Goal: Task Accomplishment & Management: Complete application form

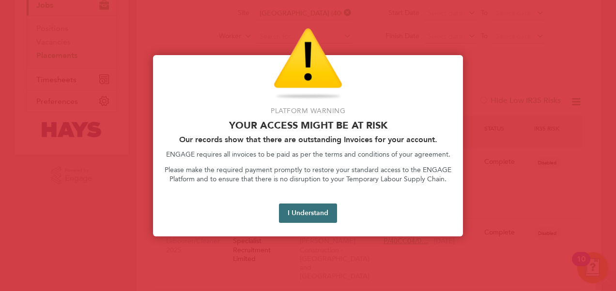
click at [314, 207] on button "I Understand" at bounding box center [308, 213] width 58 height 19
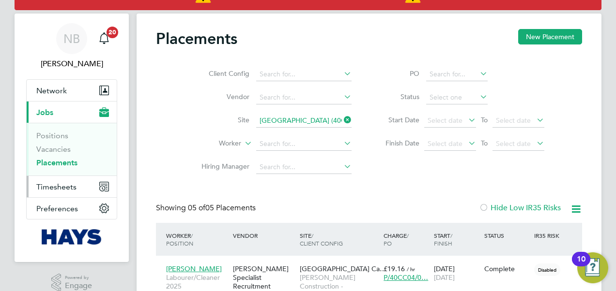
click at [71, 187] on span "Timesheets" at bounding box center [56, 186] width 40 height 9
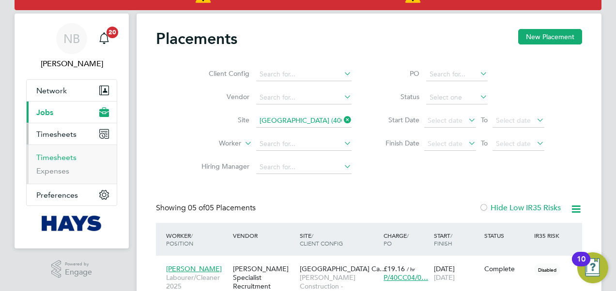
click at [72, 157] on link "Timesheets" at bounding box center [56, 157] width 40 height 9
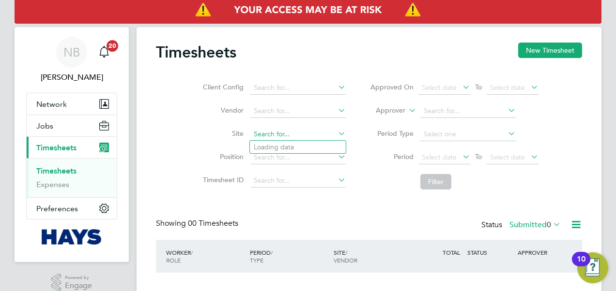
click at [288, 131] on input at bounding box center [297, 135] width 95 height 14
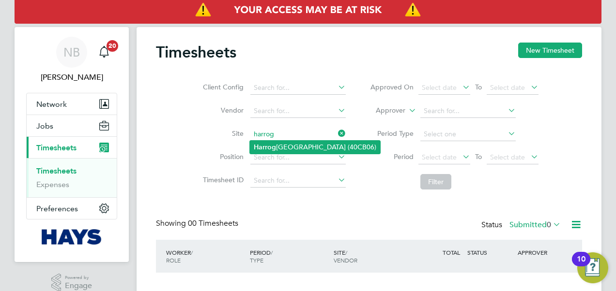
click at [287, 143] on li "Harrog ate Hospital (40CB06)" at bounding box center [315, 147] width 130 height 13
type input "Harrogate Hospital (40CB06)"
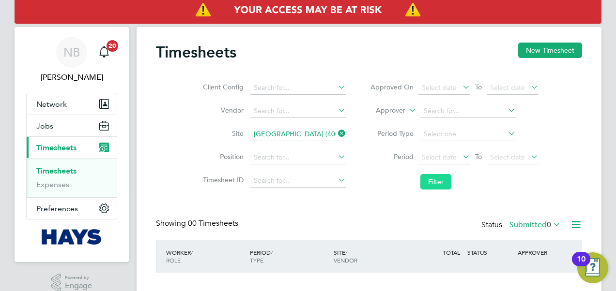
click at [430, 177] on button "Filter" at bounding box center [435, 181] width 31 height 15
click at [515, 225] on label "Submitted 0" at bounding box center [534, 225] width 51 height 10
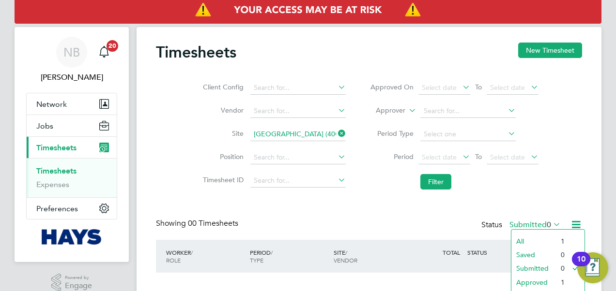
click at [527, 244] on li "All" at bounding box center [533, 242] width 45 height 14
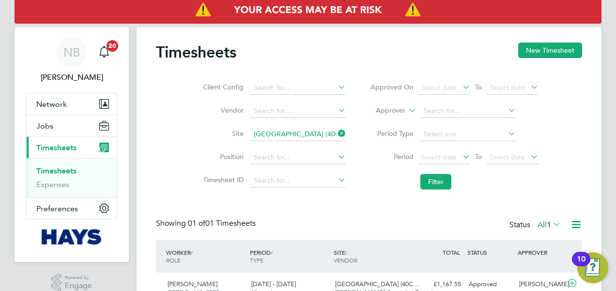
click at [331, 102] on li "Vendor" at bounding box center [273, 111] width 170 height 23
click at [50, 167] on link "Timesheets" at bounding box center [56, 171] width 40 height 9
click at [83, 130] on button "Jobs" at bounding box center [72, 125] width 90 height 21
click at [542, 48] on button "New Timesheet" at bounding box center [550, 50] width 64 height 15
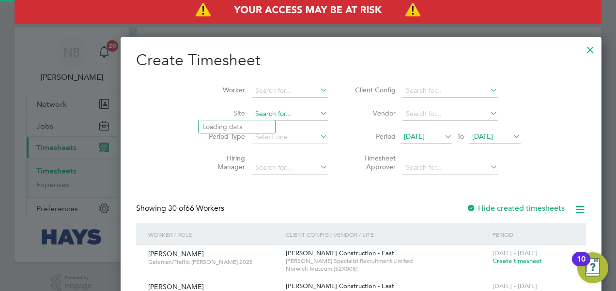
click at [252, 111] on input at bounding box center [290, 114] width 76 height 14
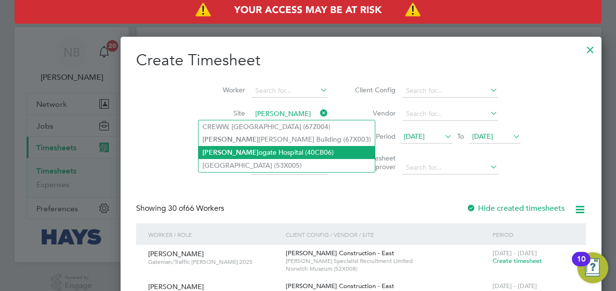
click at [247, 149] on li "Harr ogate Hospital (40CB06)" at bounding box center [286, 152] width 176 height 13
type input "Harrogate Hospital (40CB06)"
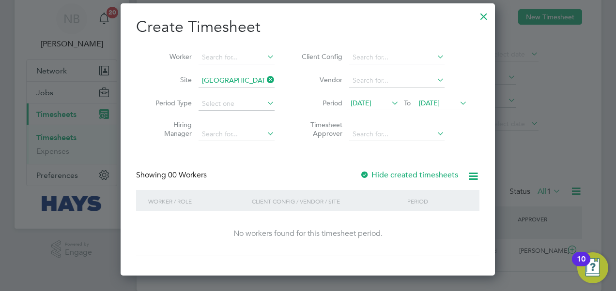
scroll to position [35, 0]
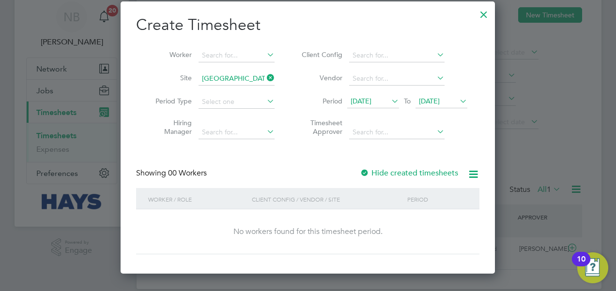
click at [369, 173] on div at bounding box center [365, 174] width 10 height 10
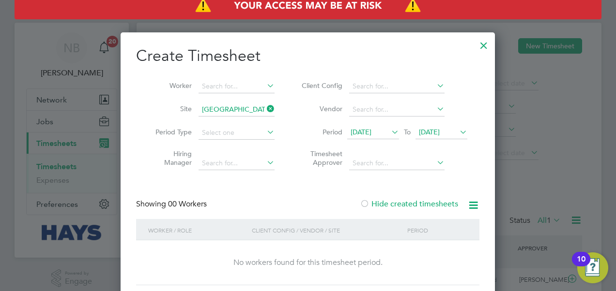
scroll to position [4, 0]
click at [265, 107] on icon at bounding box center [265, 110] width 0 height 14
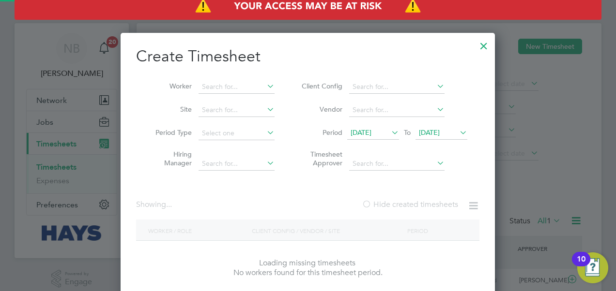
scroll to position [273, 375]
click at [242, 86] on input at bounding box center [236, 87] width 76 height 14
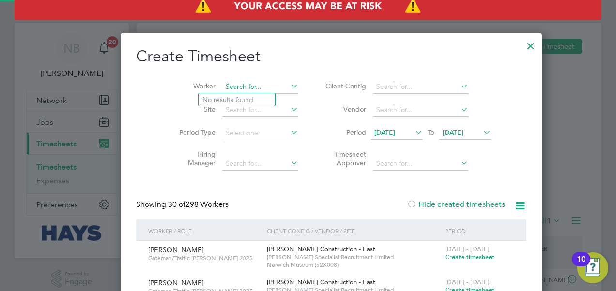
scroll to position [2253, 375]
click at [242, 96] on li "Nicholas Ry croft" at bounding box center [242, 99] width 88 height 13
type input "Nicholas Rycroft"
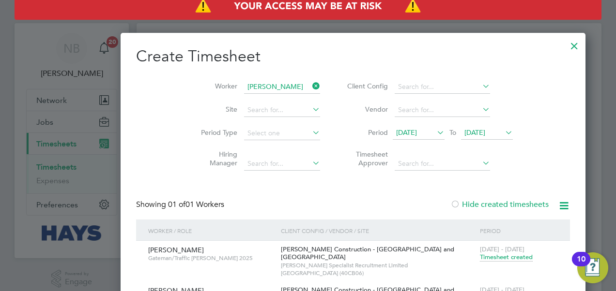
scroll to position [55, 0]
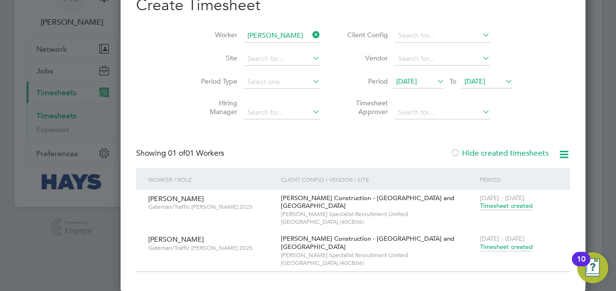
click at [366, 254] on span "[PERSON_NAME] Specialist Recruitment Limited" at bounding box center [378, 256] width 194 height 8
click at [480, 246] on span "Timesheet created" at bounding box center [506, 247] width 53 height 9
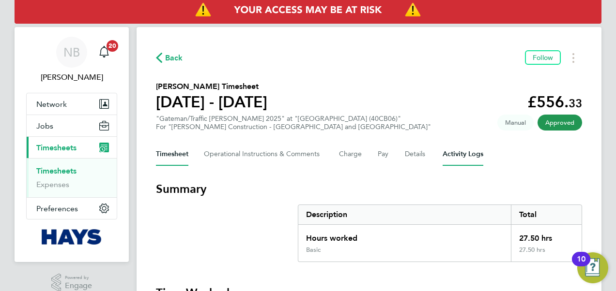
click at [445, 153] on Logs-tab "Activity Logs" at bounding box center [462, 154] width 41 height 23
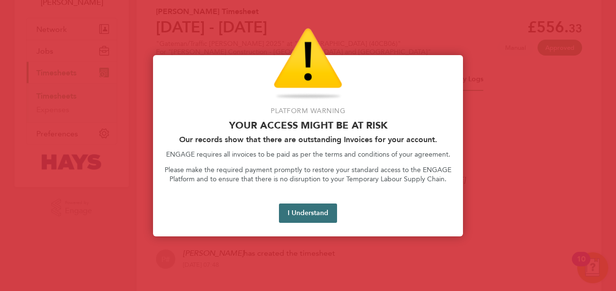
click at [315, 213] on button "I Understand" at bounding box center [308, 213] width 58 height 19
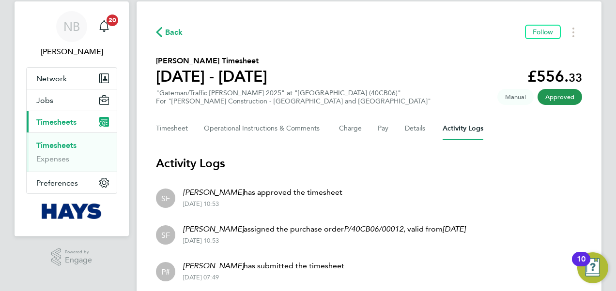
scroll to position [24, 0]
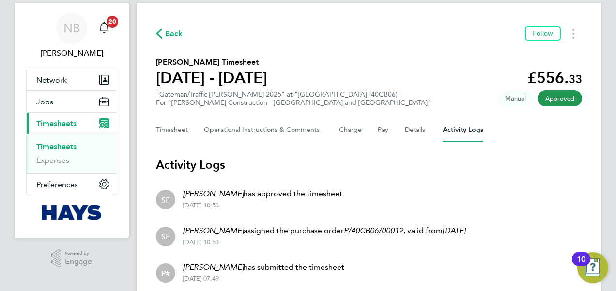
click at [190, 129] on div "Timesheet Operational Instructions & Comments Charge Pay Details Activity Logs" at bounding box center [369, 130] width 426 height 23
click at [180, 131] on button "Timesheet" at bounding box center [172, 130] width 32 height 23
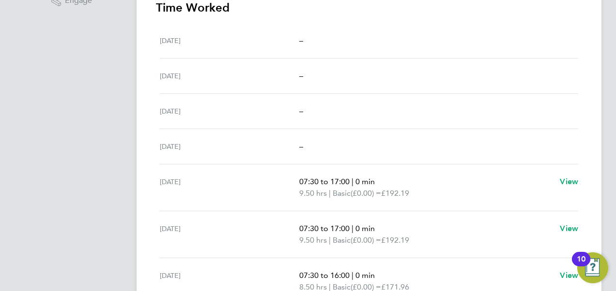
scroll to position [336, 0]
